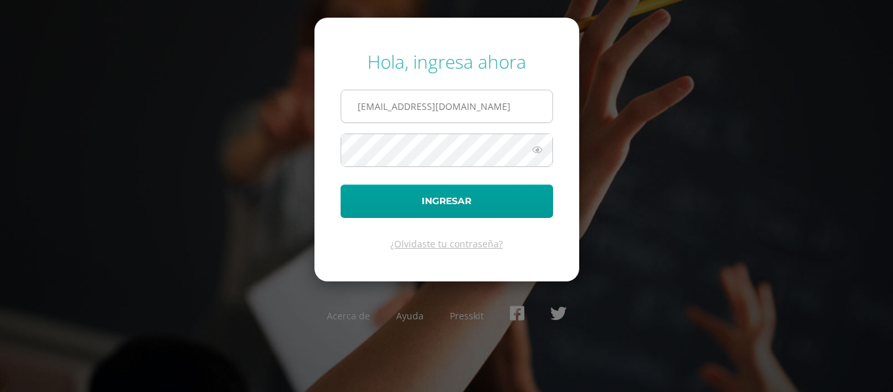
click at [460, 116] on input "mreyes@donbosco.edu.gt" at bounding box center [446, 106] width 211 height 32
drag, startPoint x: 485, startPoint y: 107, endPoint x: 274, endPoint y: 103, distance: 211.2
click at [274, 103] on div "Hola, ingresa ahora mreyes@donbosco.edu.gt Ingresar ¿Olvidaste tu contraseña? A…" at bounding box center [446, 196] width 843 height 314
type input "shernandez@donbosco.edu.gt"
click at [290, 151] on div "Hola, ingresa ahora shernandez@donbosco.edu.gt Ingresar ¿Olvidaste tu contraseñ…" at bounding box center [446, 196] width 843 height 314
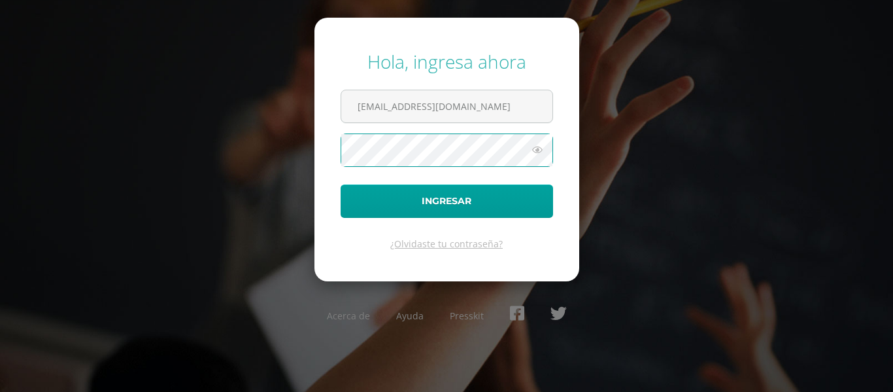
click at [341, 184] on button "Ingresar" at bounding box center [447, 200] width 212 height 33
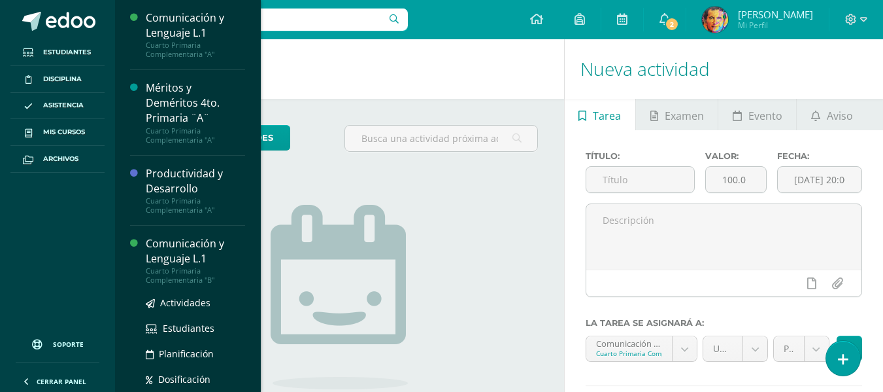
click at [178, 246] on div "Comunicación y Lenguaje L.1" at bounding box center [195, 251] width 99 height 30
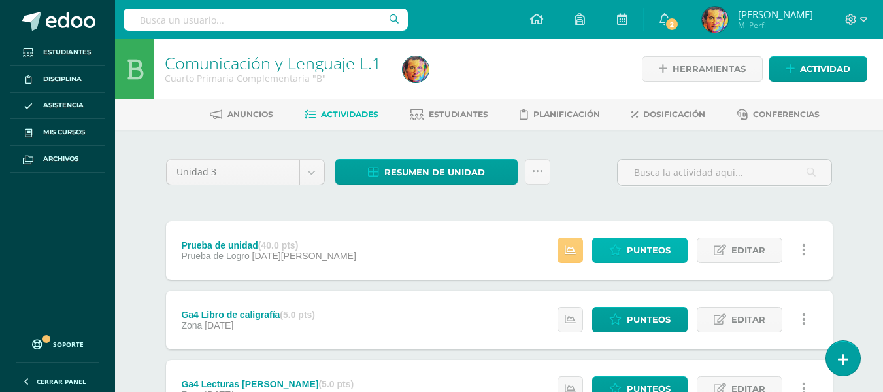
click at [659, 246] on span "Punteos" at bounding box center [649, 250] width 44 height 24
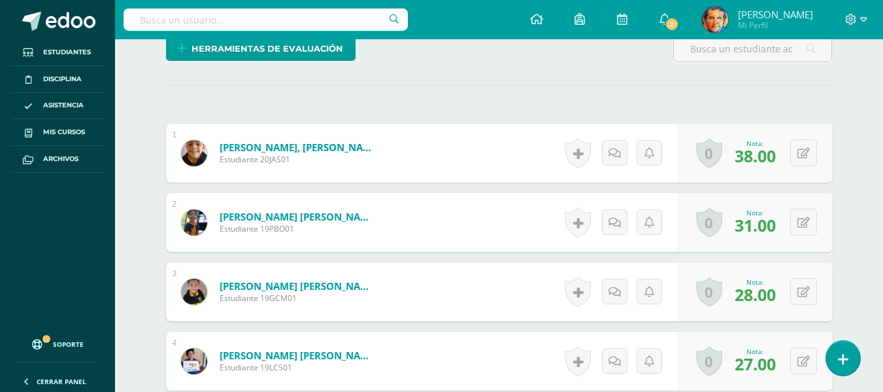
scroll to position [527, 0]
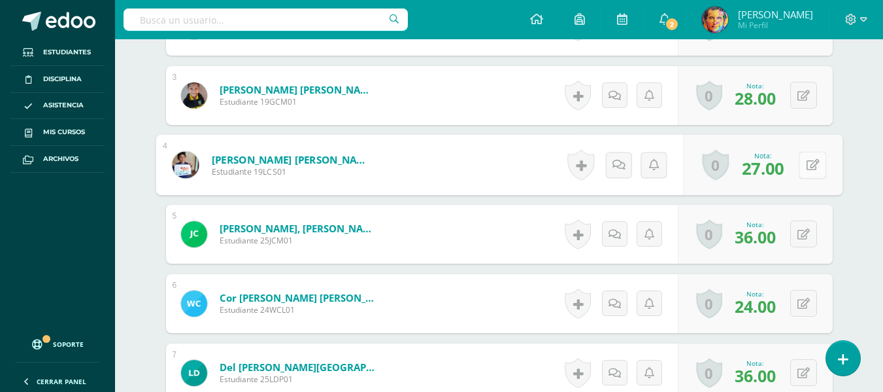
click at [806, 160] on icon at bounding box center [812, 164] width 13 height 11
type input "28"
click at [787, 171] on link at bounding box center [778, 169] width 26 height 26
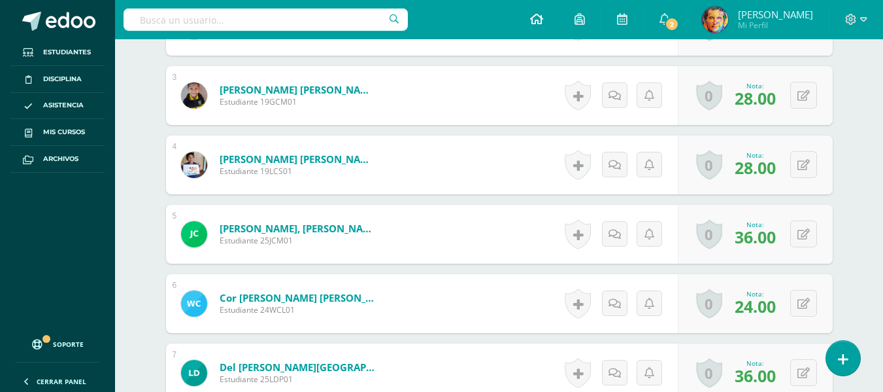
click at [543, 22] on icon at bounding box center [536, 19] width 13 height 12
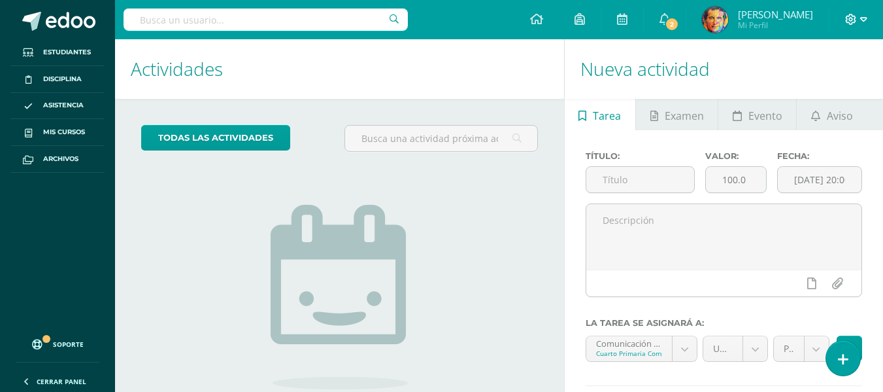
click at [860, 16] on span at bounding box center [856, 19] width 22 height 14
click at [832, 87] on span "Cerrar sesión" at bounding box center [823, 89] width 59 height 12
